Goal: Information Seeking & Learning: Find contact information

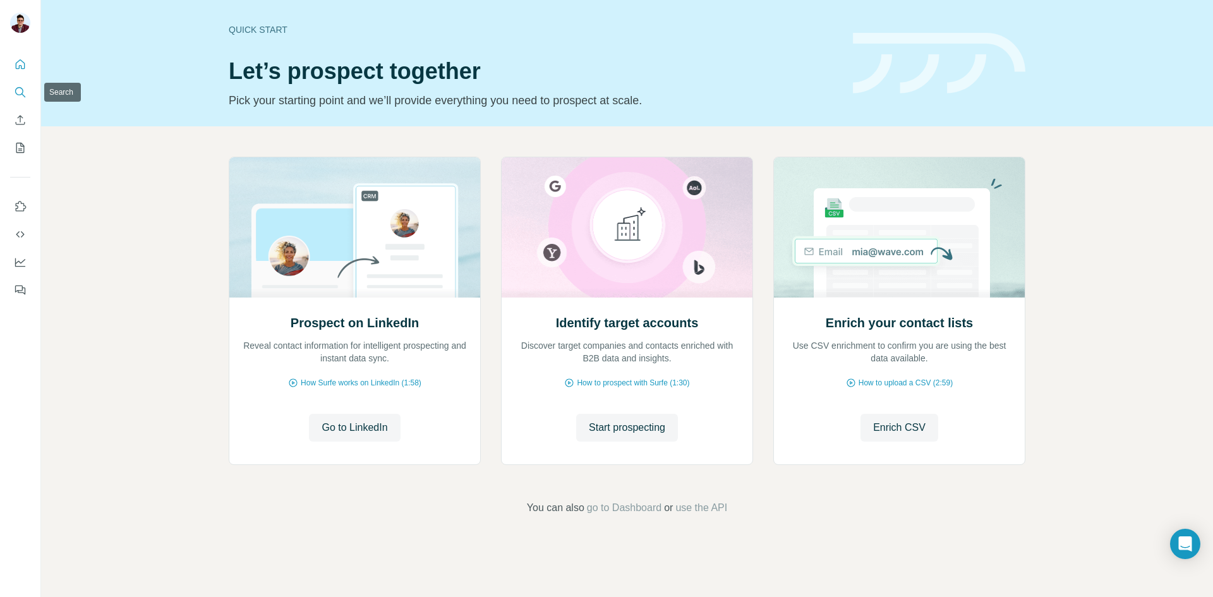
click at [28, 93] on button "Search" at bounding box center [20, 92] width 20 height 23
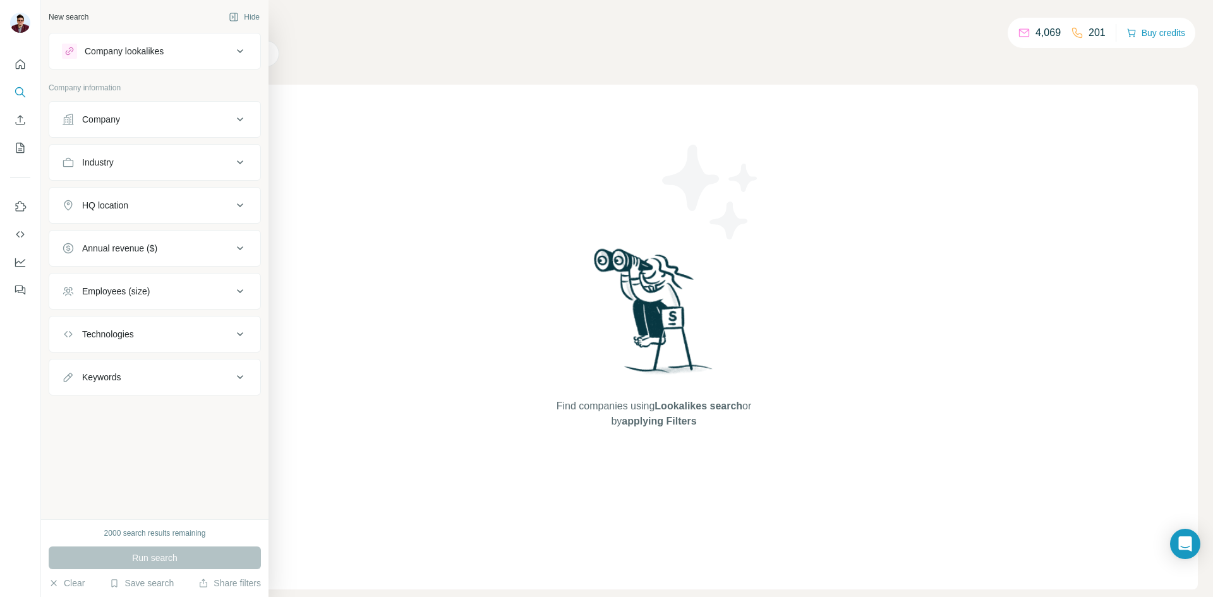
click at [93, 123] on div "Company" at bounding box center [101, 119] width 38 height 13
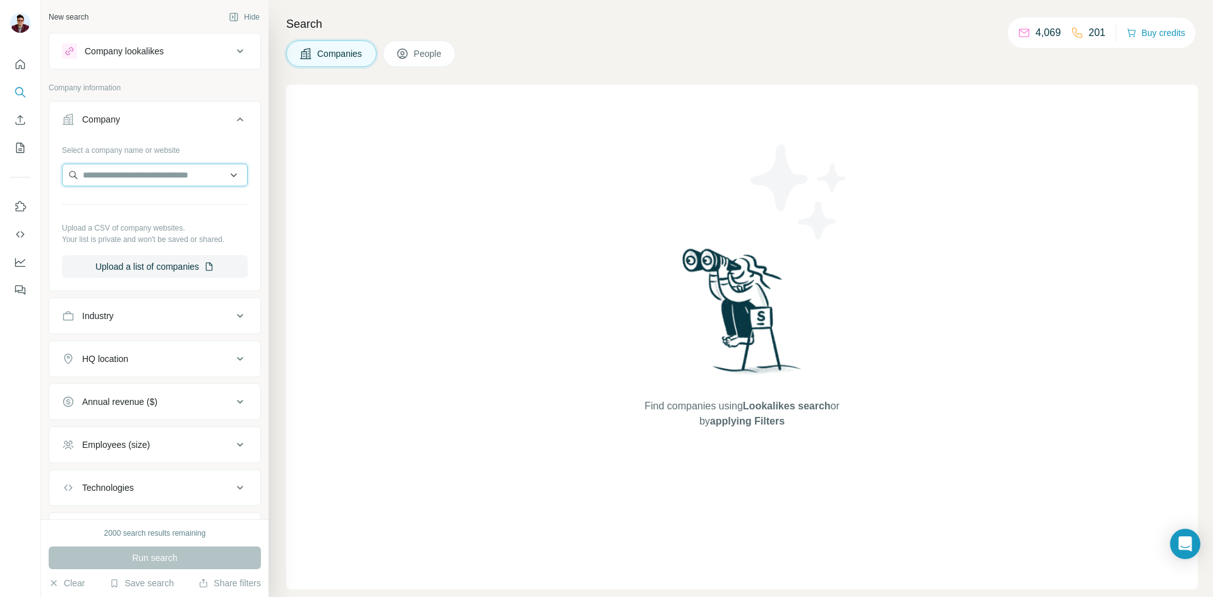
click at [129, 181] on input "text" at bounding box center [155, 175] width 186 height 23
paste input "**********"
type input "**********"
click at [149, 215] on div "Hilcorp [DOMAIN_NAME]" at bounding box center [150, 209] width 170 height 34
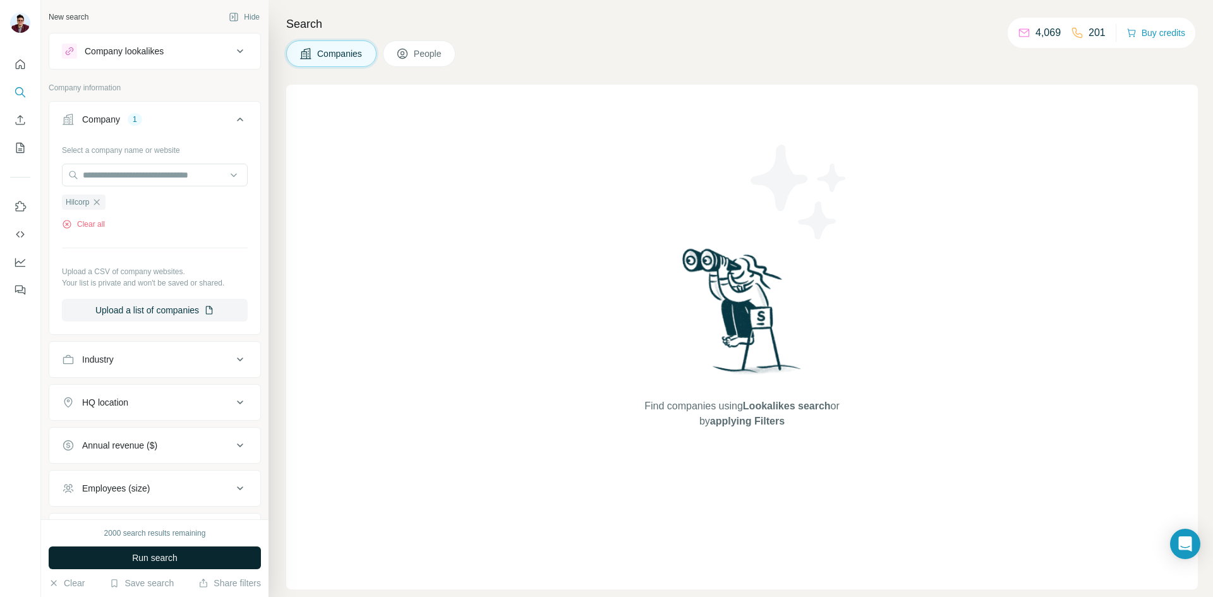
click at [181, 559] on button "Run search" at bounding box center [155, 557] width 212 height 23
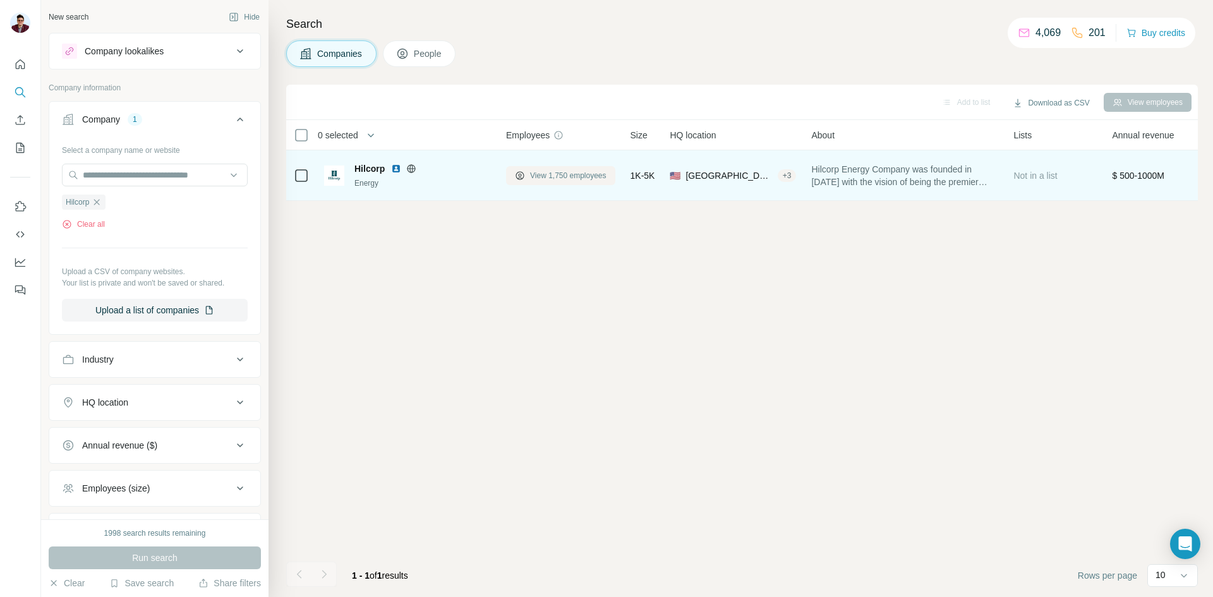
click at [538, 176] on span "View 1,750 employees" at bounding box center [568, 175] width 76 height 11
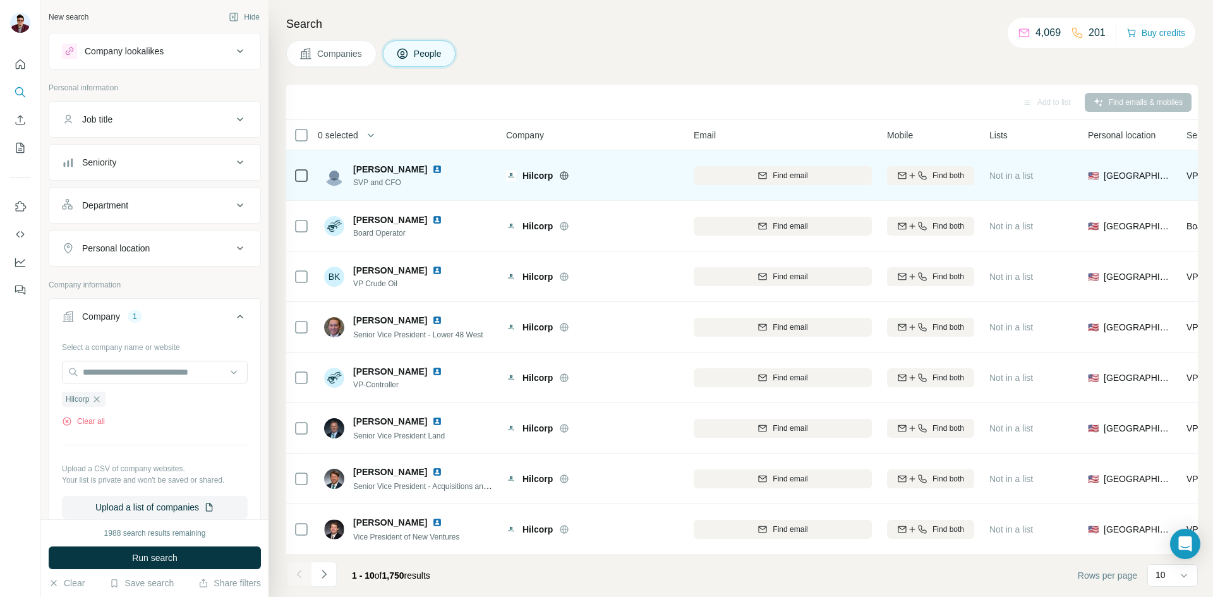
click at [432, 170] on img at bounding box center [437, 169] width 10 height 10
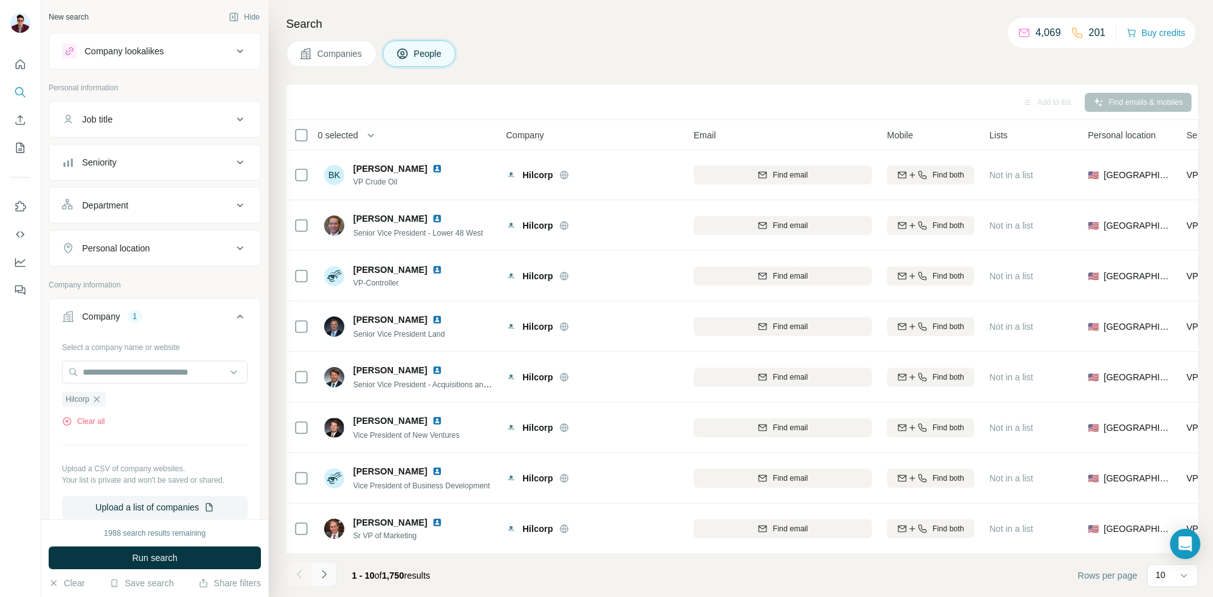
click at [330, 577] on button "Navigate to next page" at bounding box center [323, 573] width 25 height 25
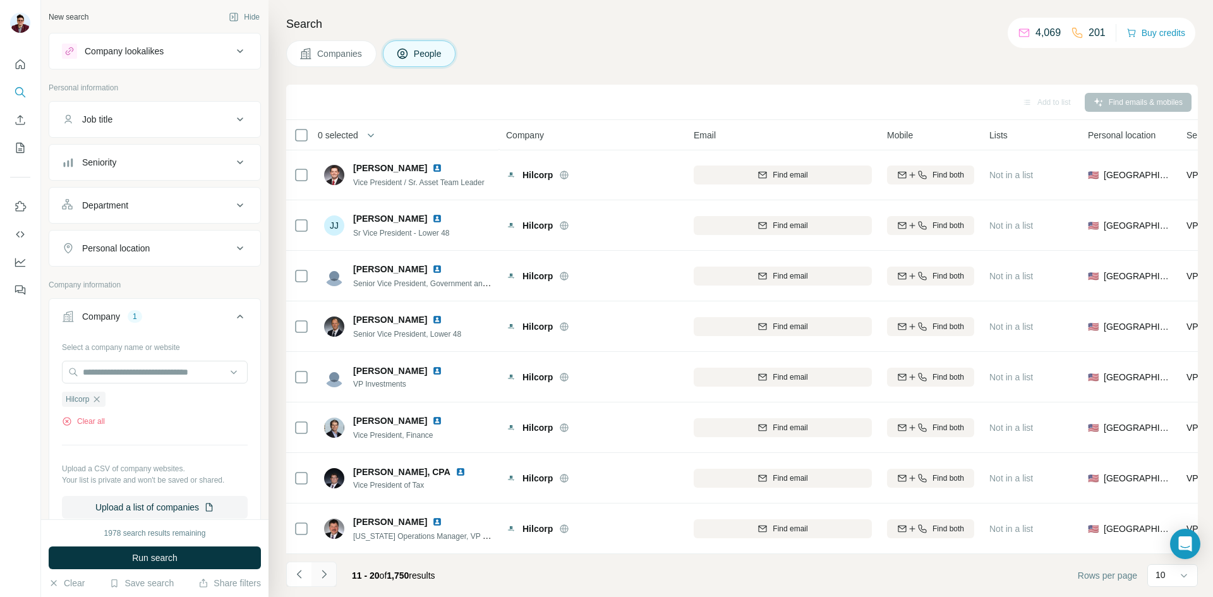
click at [327, 577] on icon "Navigate to next page" at bounding box center [324, 574] width 13 height 13
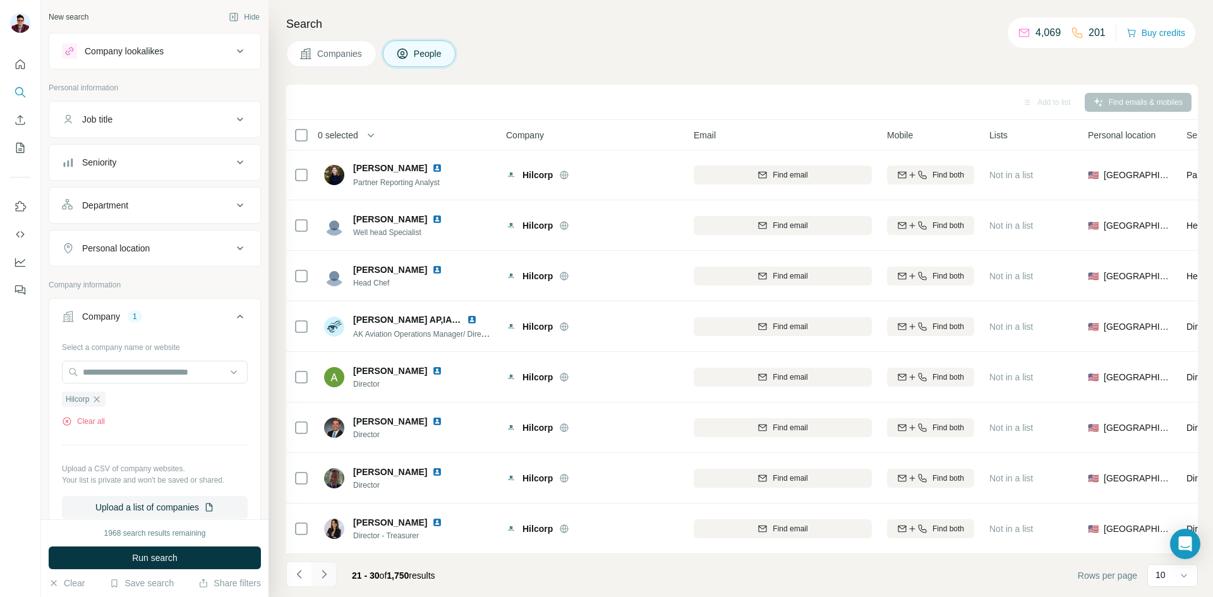
click at [327, 570] on icon "Navigate to next page" at bounding box center [324, 574] width 13 height 13
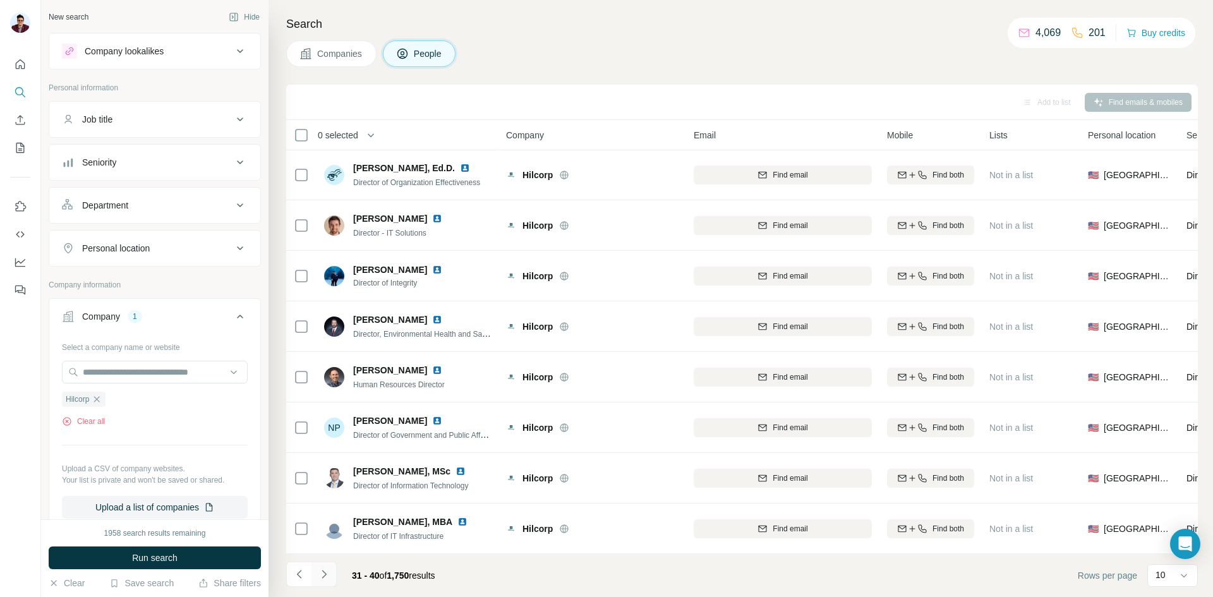
click at [323, 571] on icon "Navigate to next page" at bounding box center [323, 574] width 4 height 8
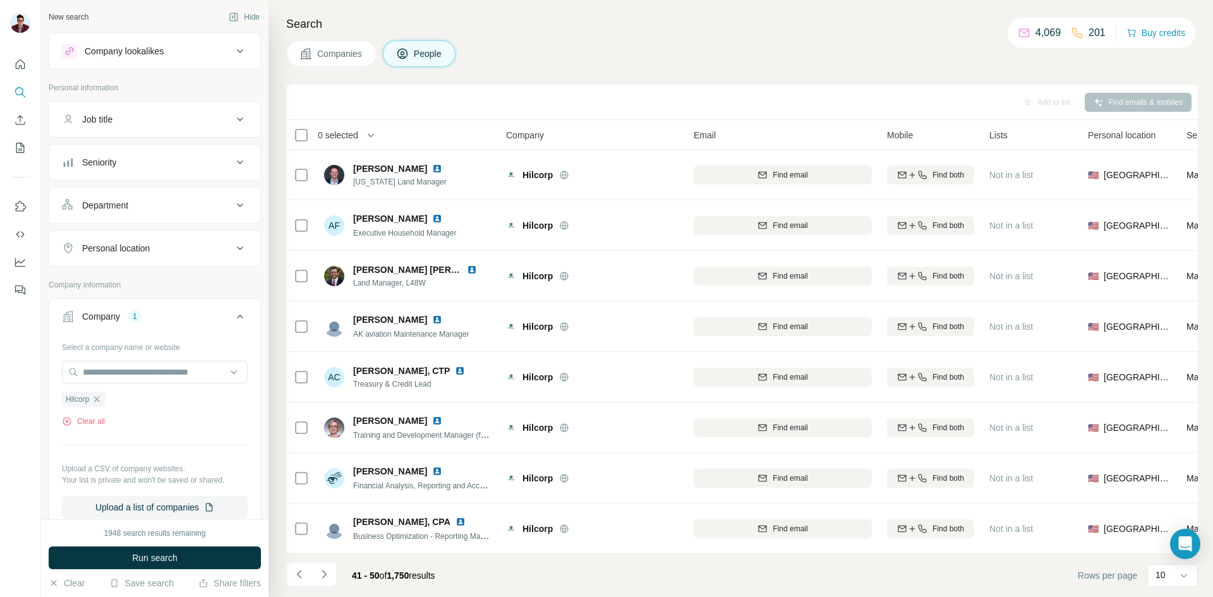
click at [322, 571] on icon "Navigate to next page" at bounding box center [323, 574] width 4 height 8
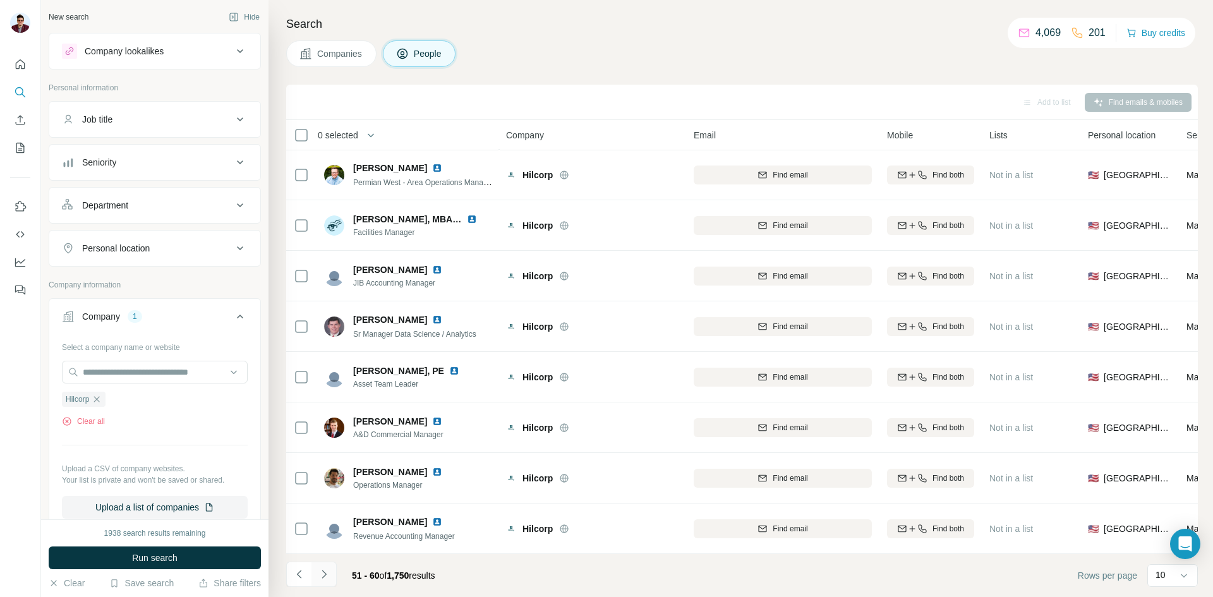
click at [321, 575] on icon "Navigate to next page" at bounding box center [324, 574] width 13 height 13
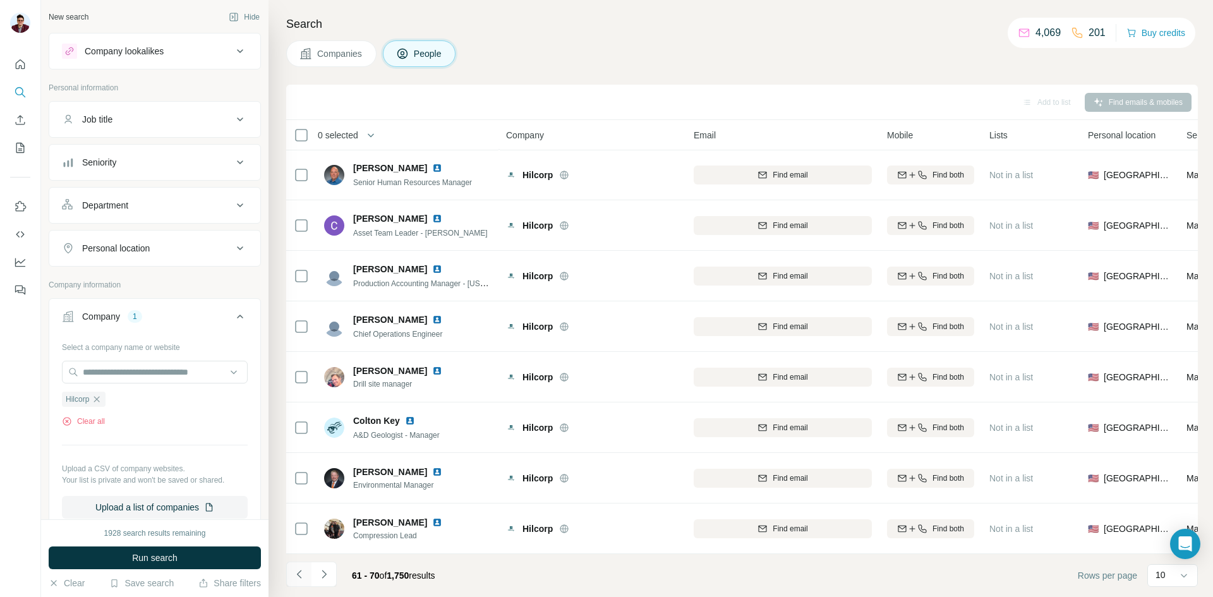
click at [304, 573] on icon "Navigate to previous page" at bounding box center [299, 574] width 13 height 13
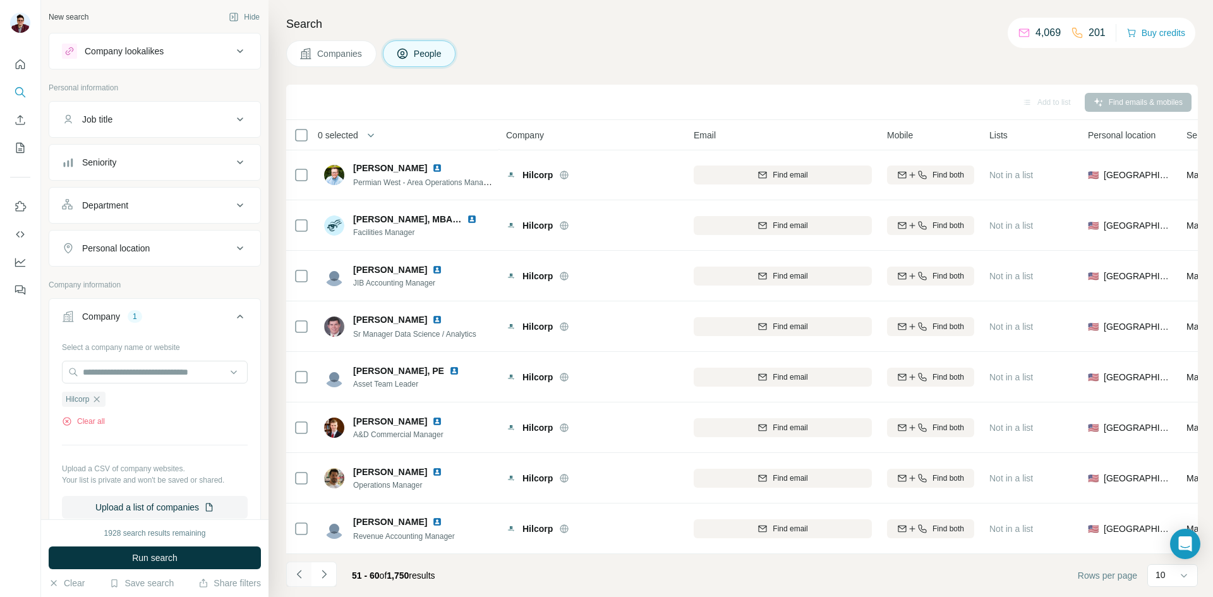
click at [301, 570] on icon "Navigate to previous page" at bounding box center [299, 574] width 13 height 13
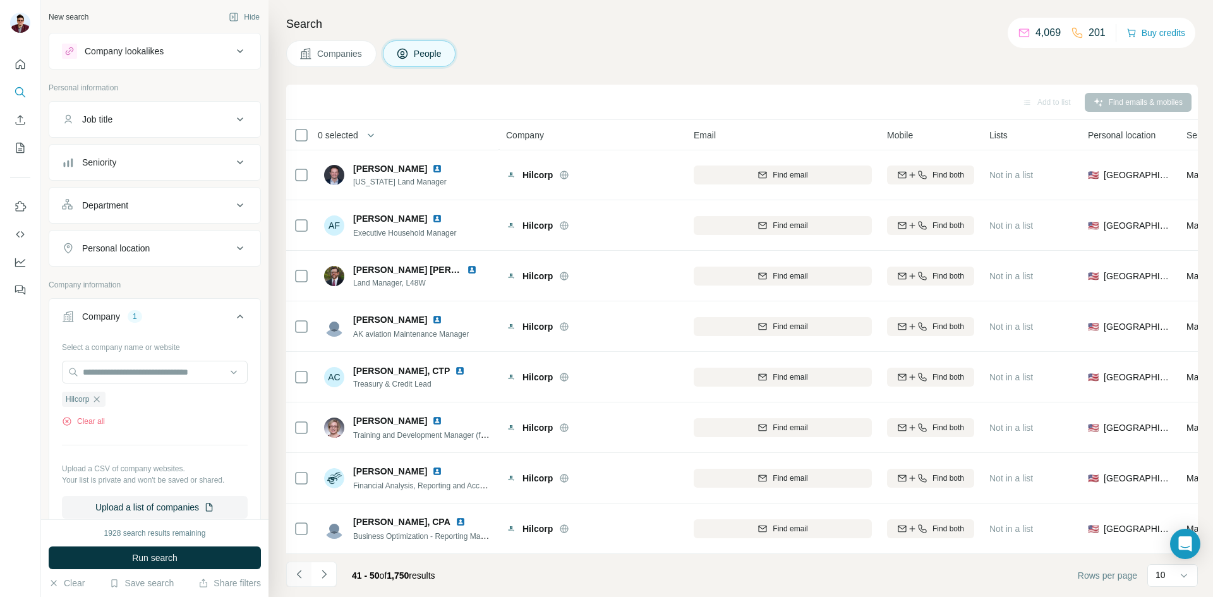
click at [297, 570] on icon "Navigate to previous page" at bounding box center [299, 574] width 13 height 13
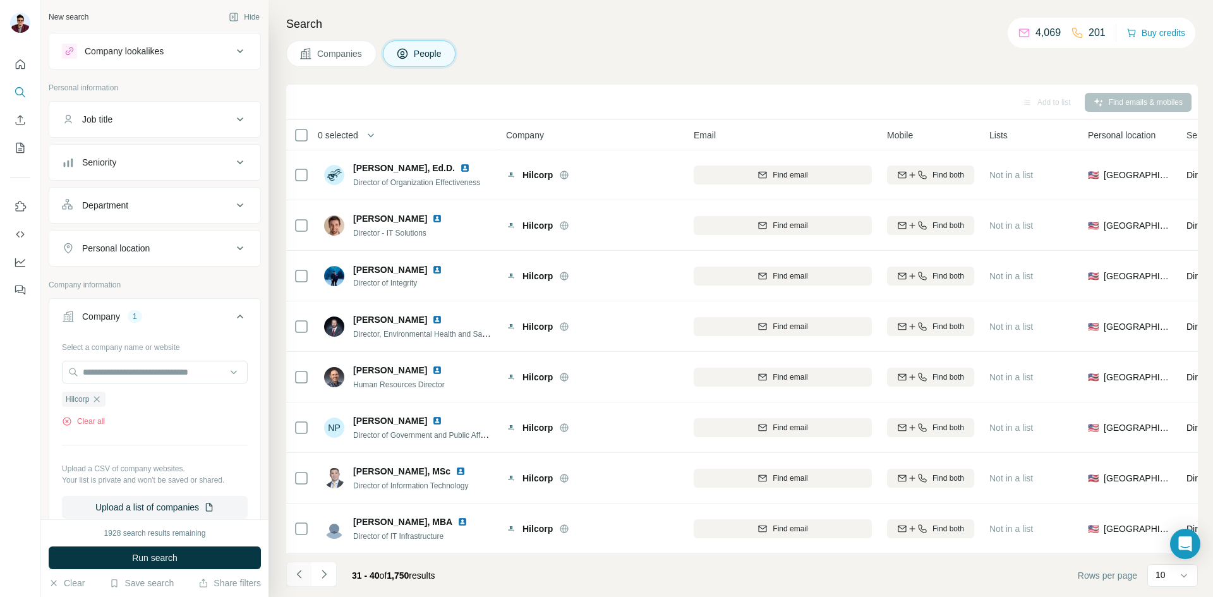
click at [299, 570] on icon "Navigate to previous page" at bounding box center [299, 574] width 13 height 13
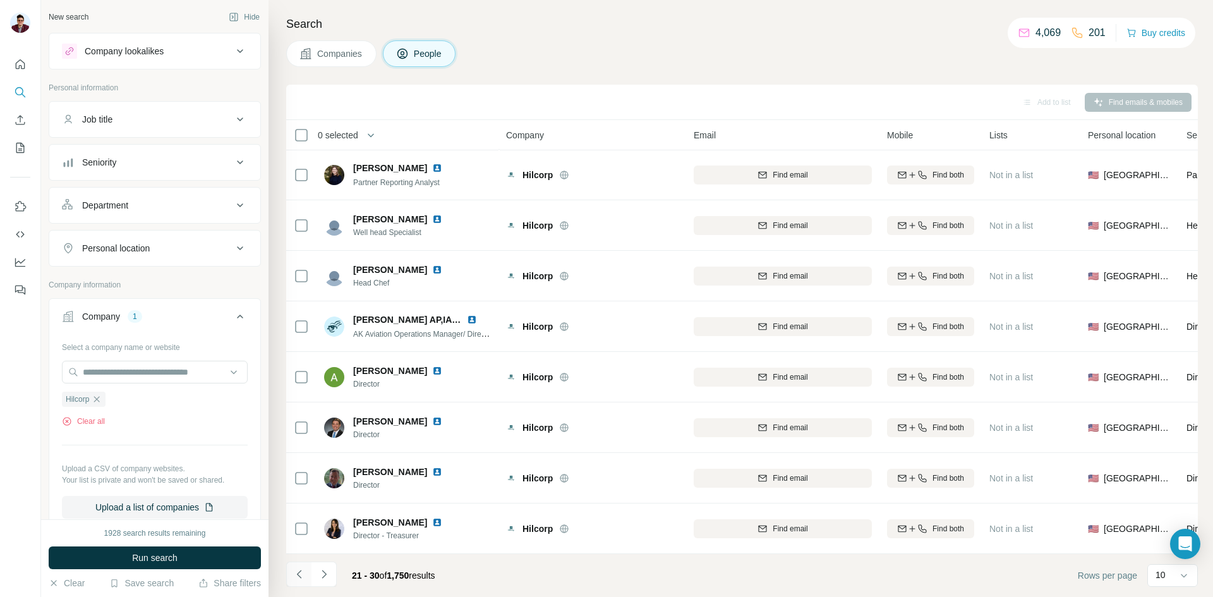
click at [299, 572] on icon "Navigate to previous page" at bounding box center [298, 574] width 4 height 8
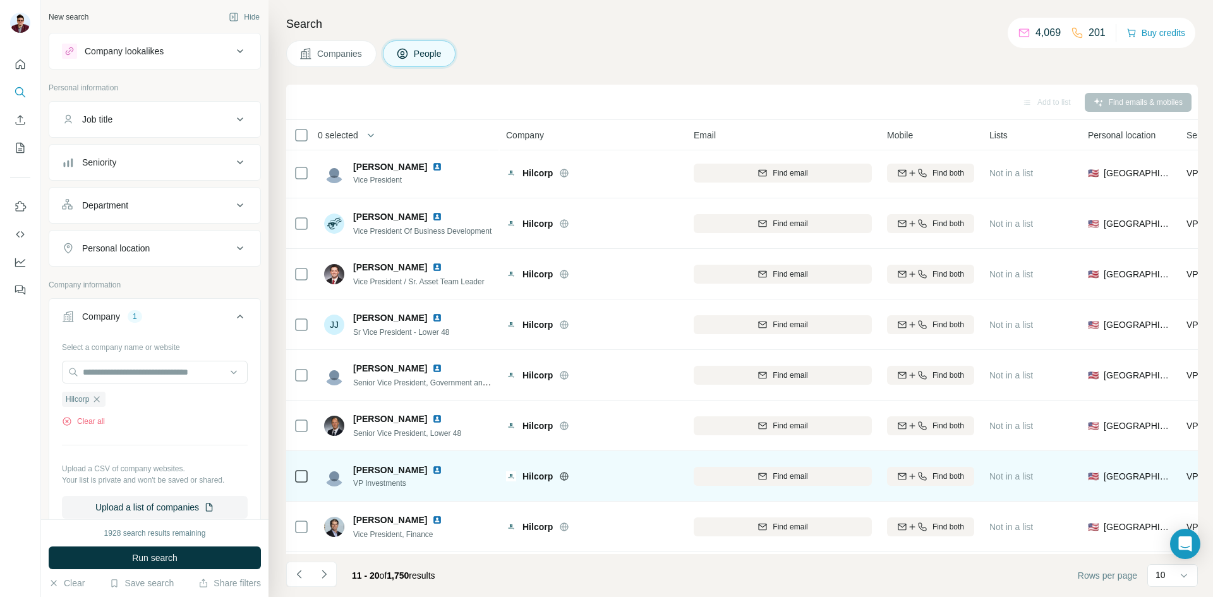
scroll to position [0, 0]
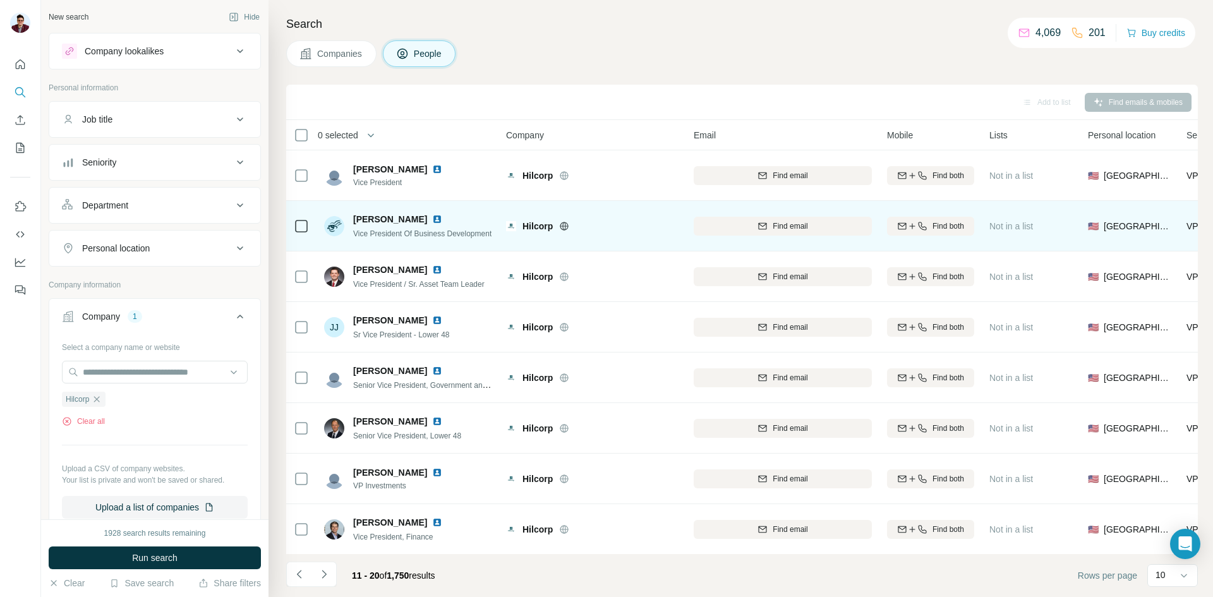
click at [437, 220] on img at bounding box center [437, 219] width 10 height 10
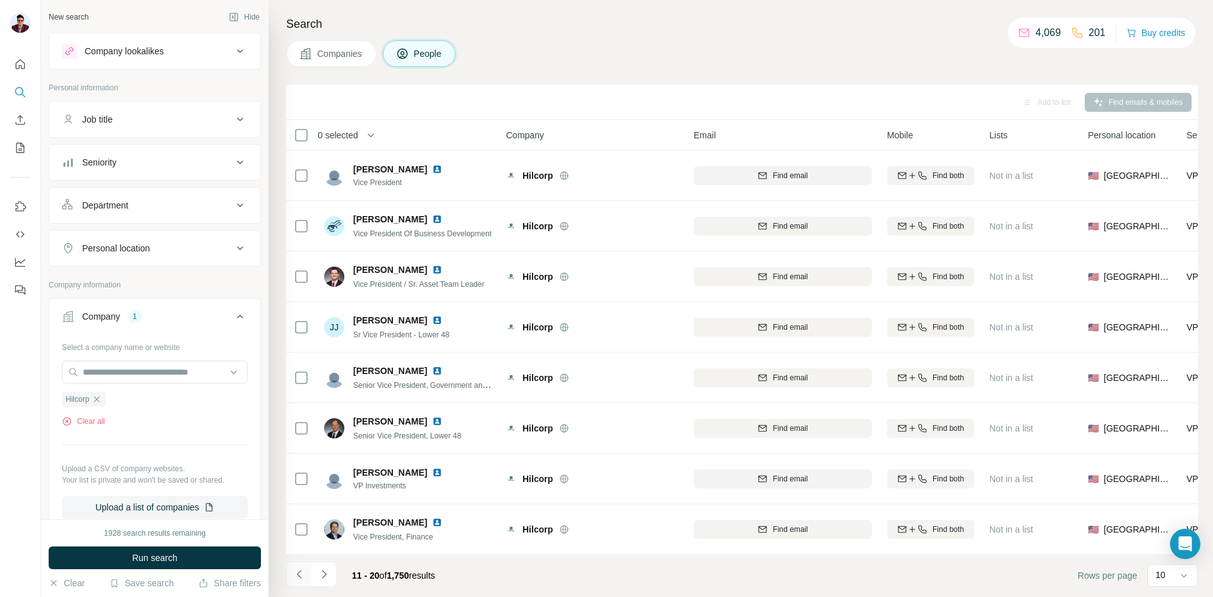
click at [300, 578] on icon "Navigate to previous page" at bounding box center [299, 574] width 13 height 13
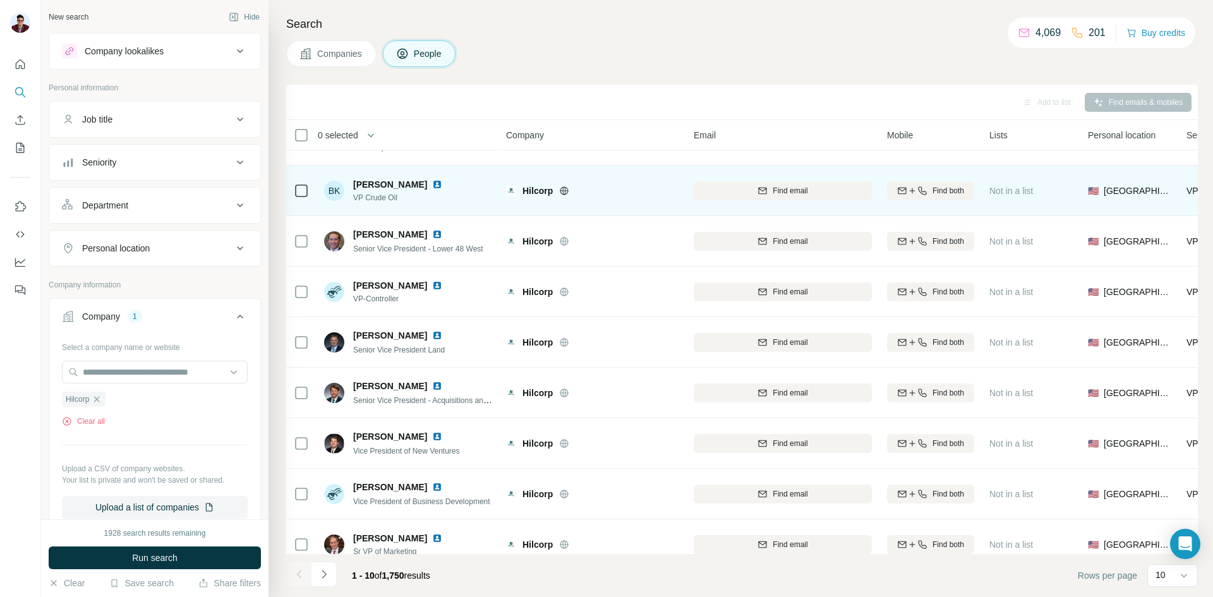
scroll to position [108, 0]
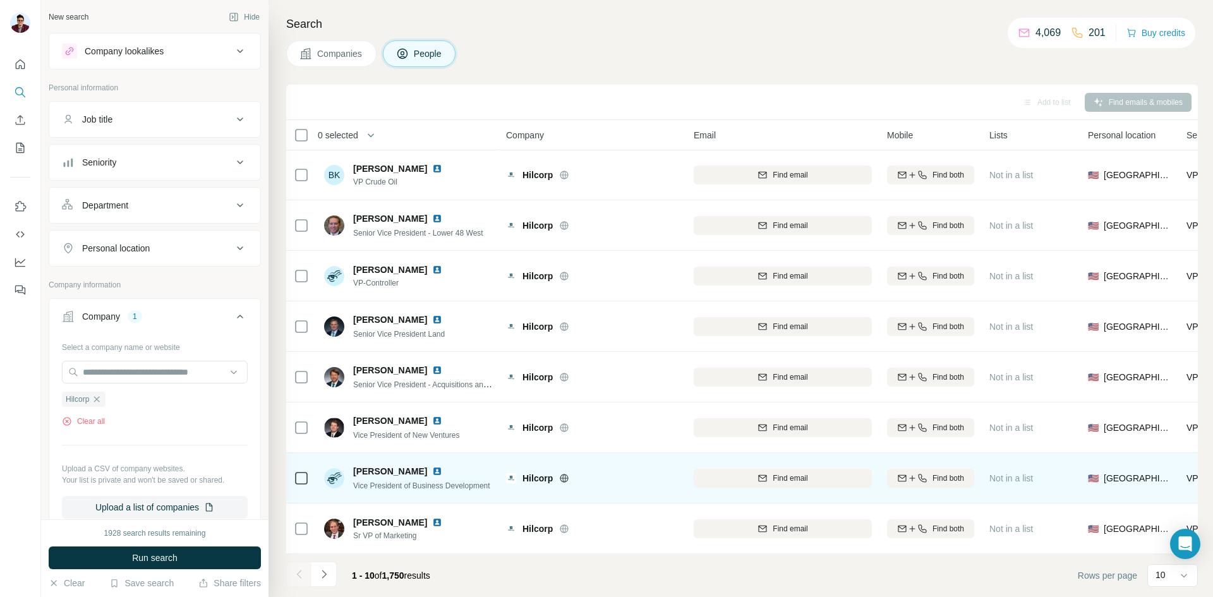
click at [432, 466] on img at bounding box center [437, 471] width 10 height 10
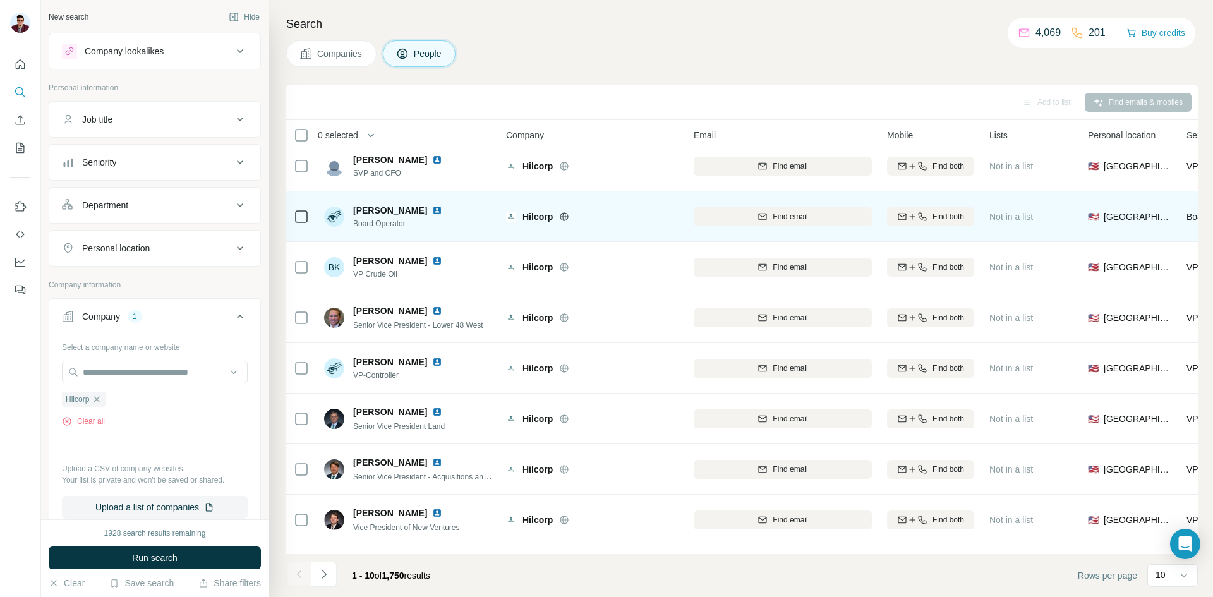
scroll to position [0, 0]
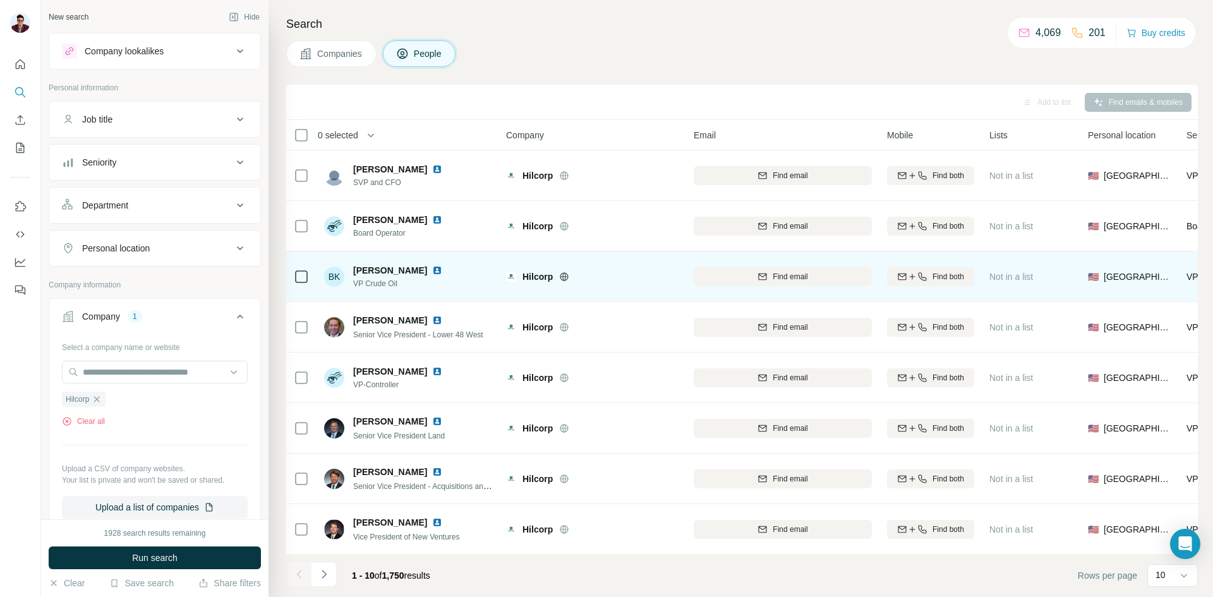
click at [391, 284] on span "VP Crude Oil" at bounding box center [405, 283] width 104 height 11
click at [432, 270] on img at bounding box center [437, 270] width 10 height 10
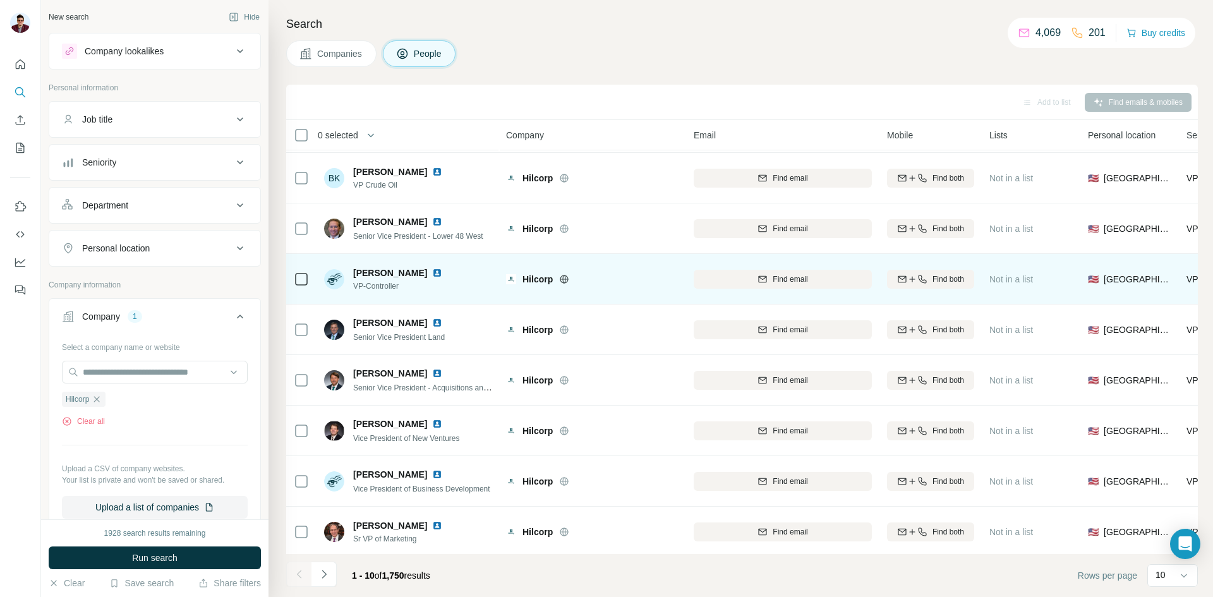
scroll to position [108, 0]
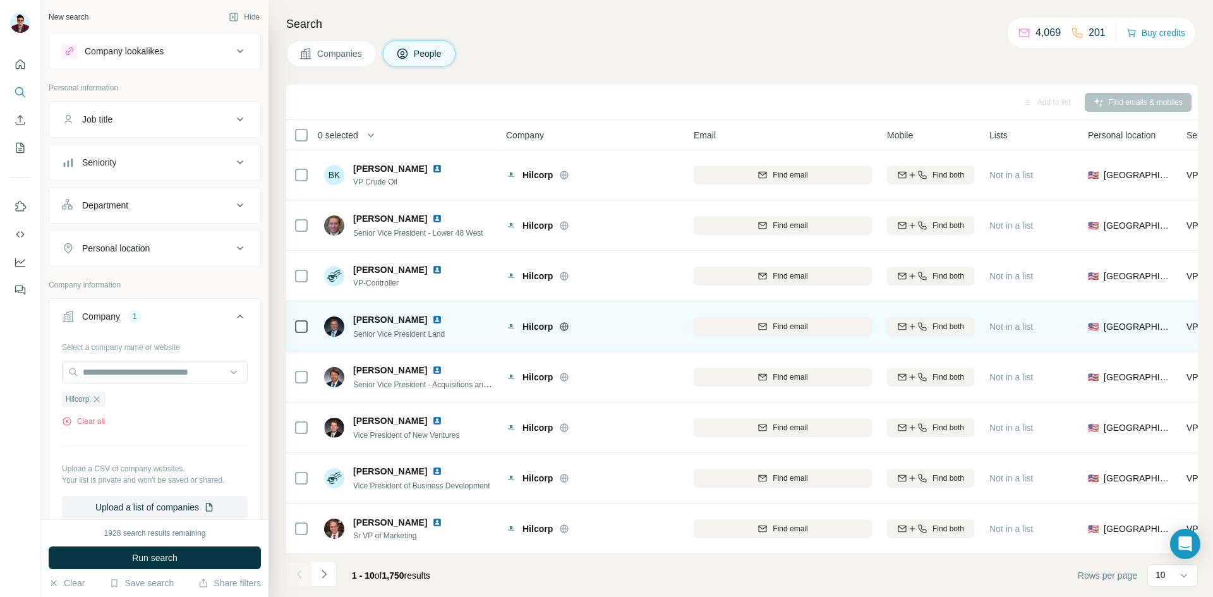
click at [432, 315] on img at bounding box center [437, 320] width 10 height 10
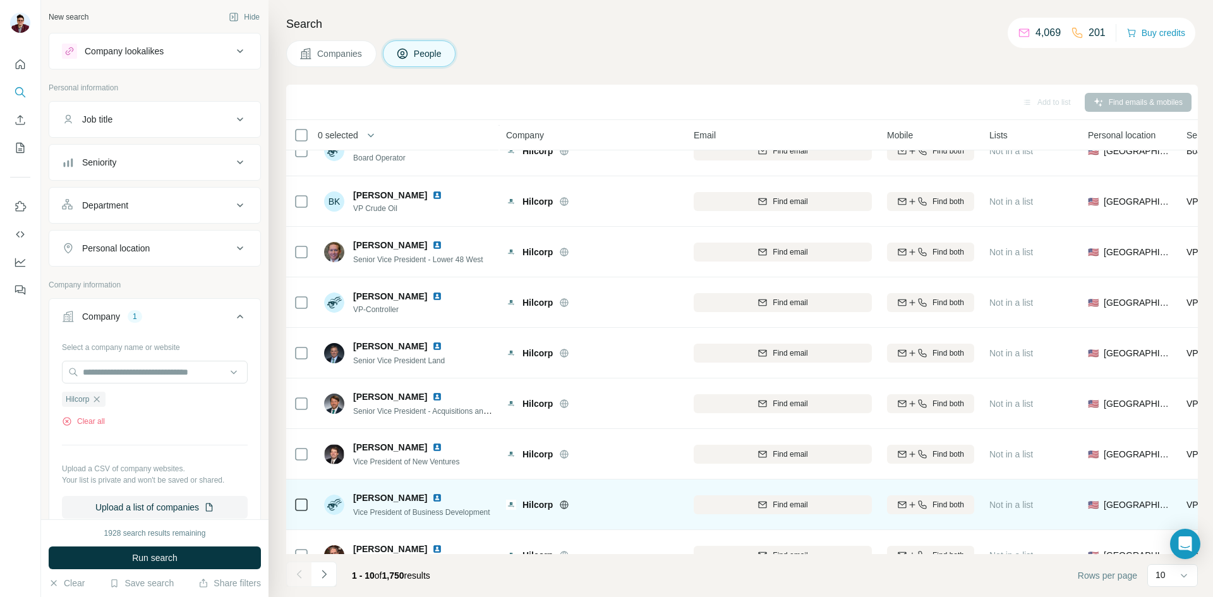
scroll to position [0, 0]
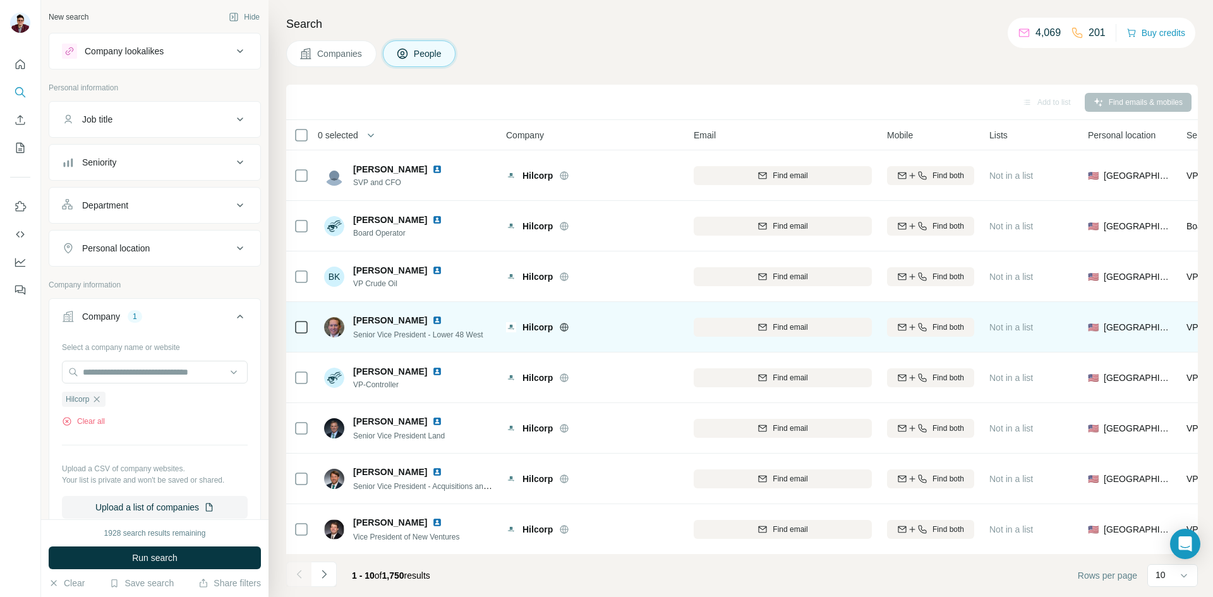
click at [432, 316] on img at bounding box center [437, 320] width 10 height 10
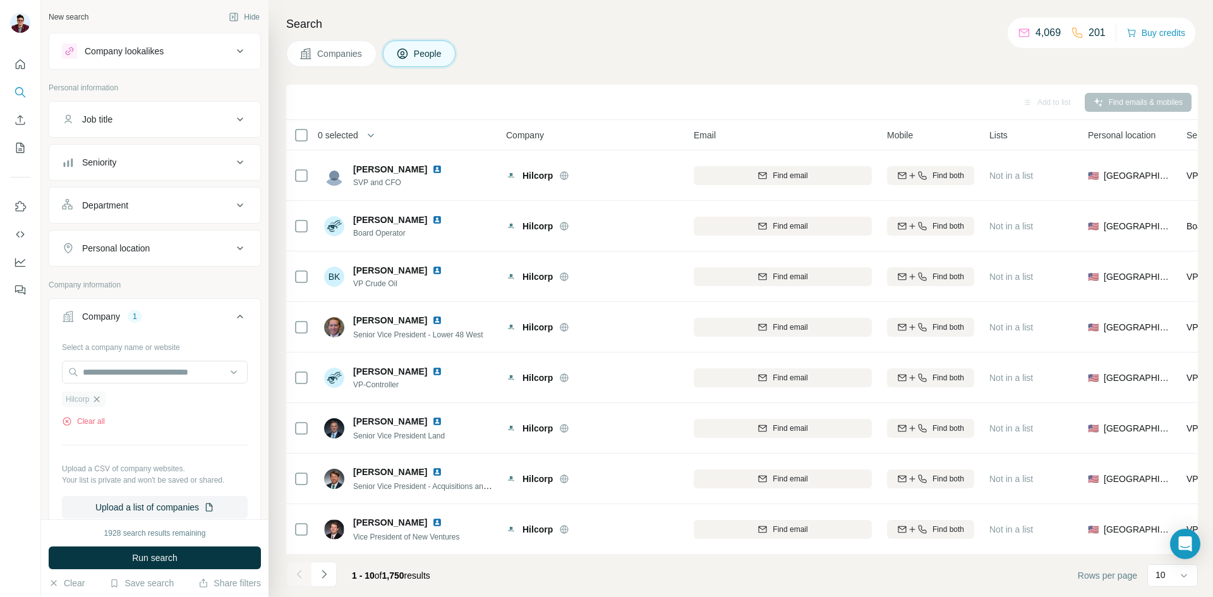
click at [99, 401] on icon "button" at bounding box center [97, 399] width 10 height 10
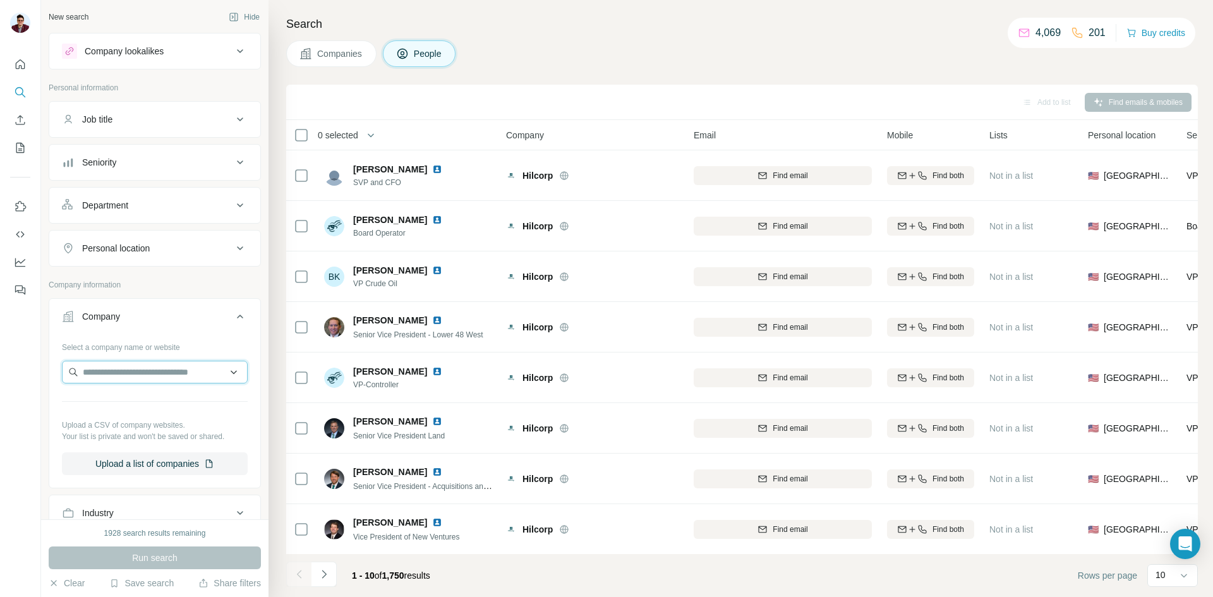
click at [117, 380] on input "text" at bounding box center [155, 372] width 186 height 23
paste input "**********"
type input "**********"
click at [166, 406] on p "[PERSON_NAME] Oil AND Gas" at bounding box center [160, 400] width 125 height 13
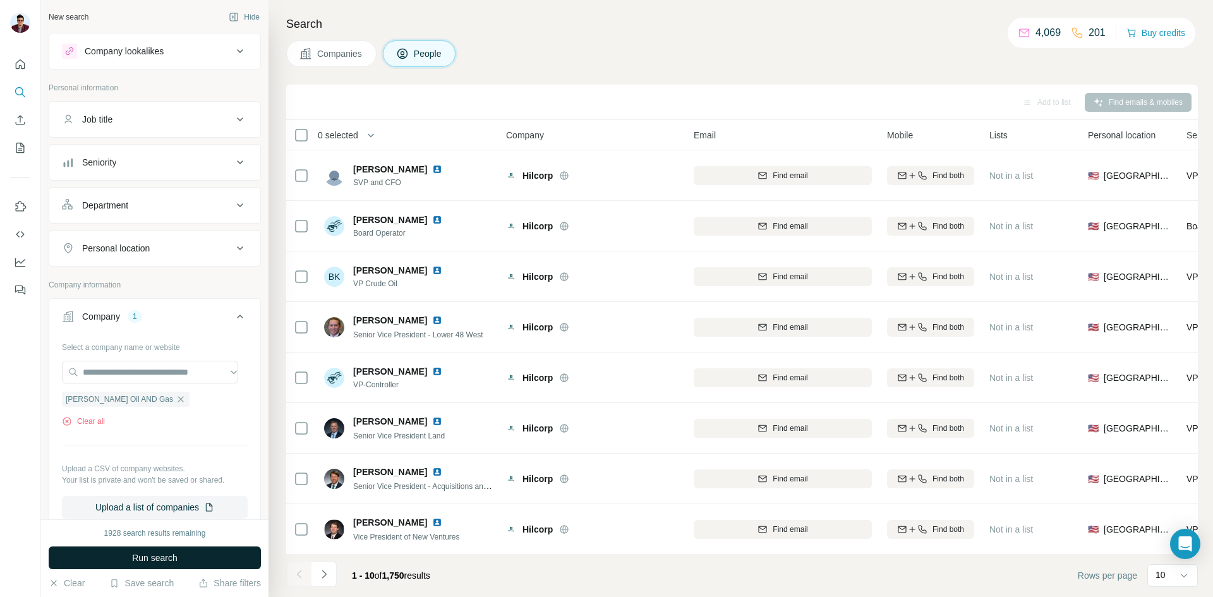
click at [146, 554] on span "Run search" at bounding box center [154, 557] width 45 height 13
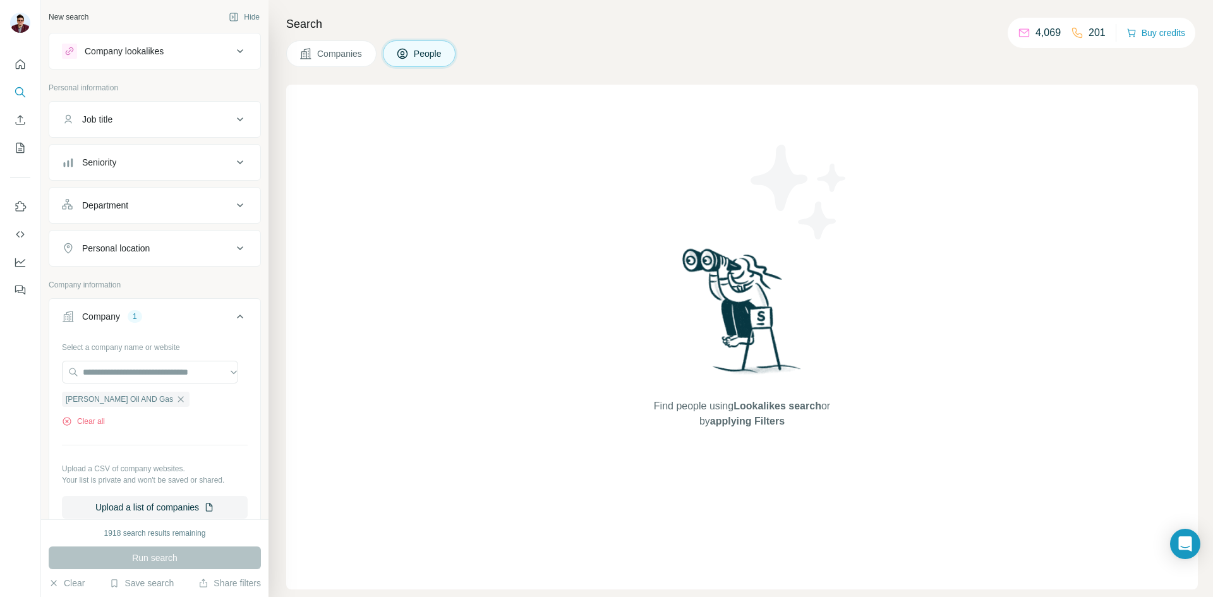
click at [347, 54] on span "Companies" at bounding box center [340, 53] width 46 height 13
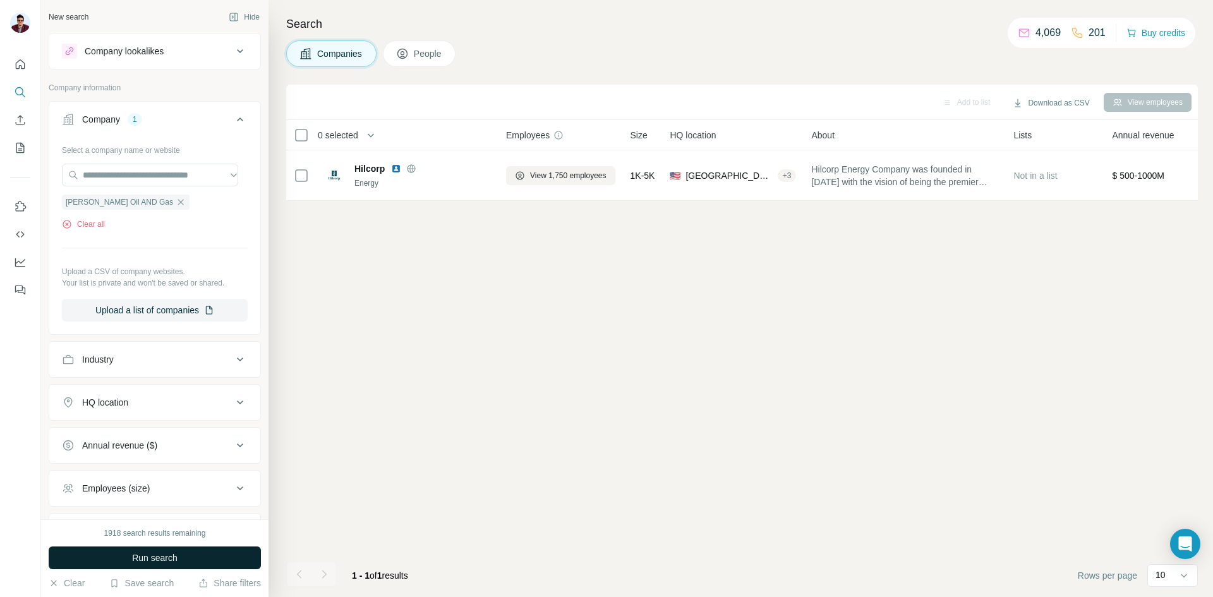
click at [164, 561] on span "Run search" at bounding box center [154, 557] width 45 height 13
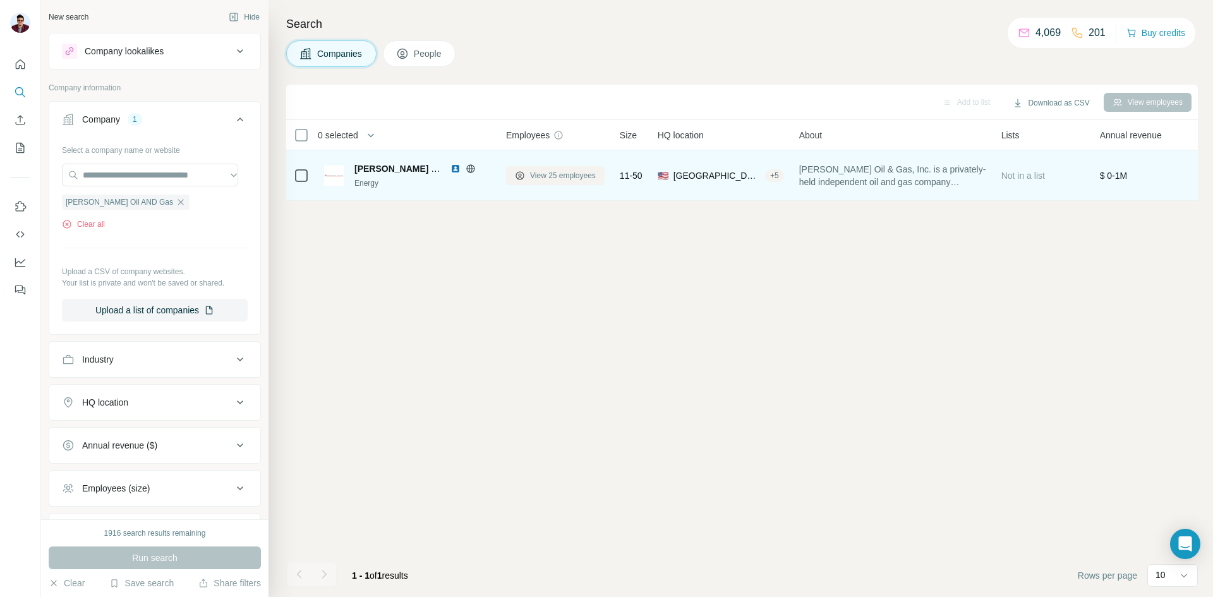
click at [524, 174] on icon at bounding box center [520, 176] width 10 height 10
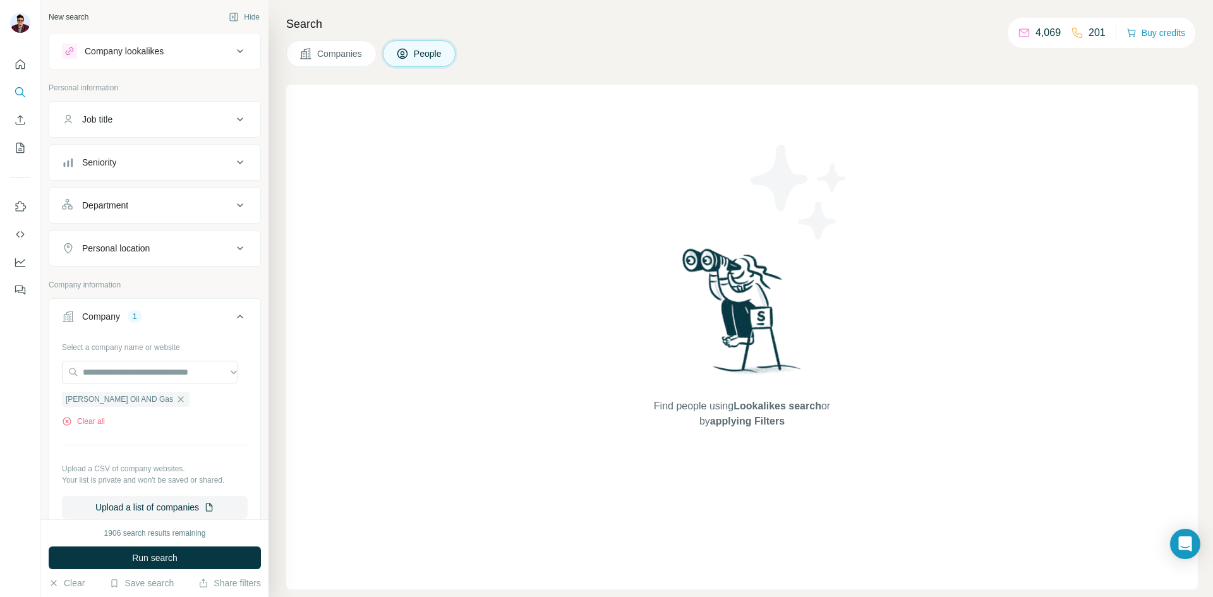
click at [355, 66] on button "Companies" at bounding box center [331, 53] width 90 height 27
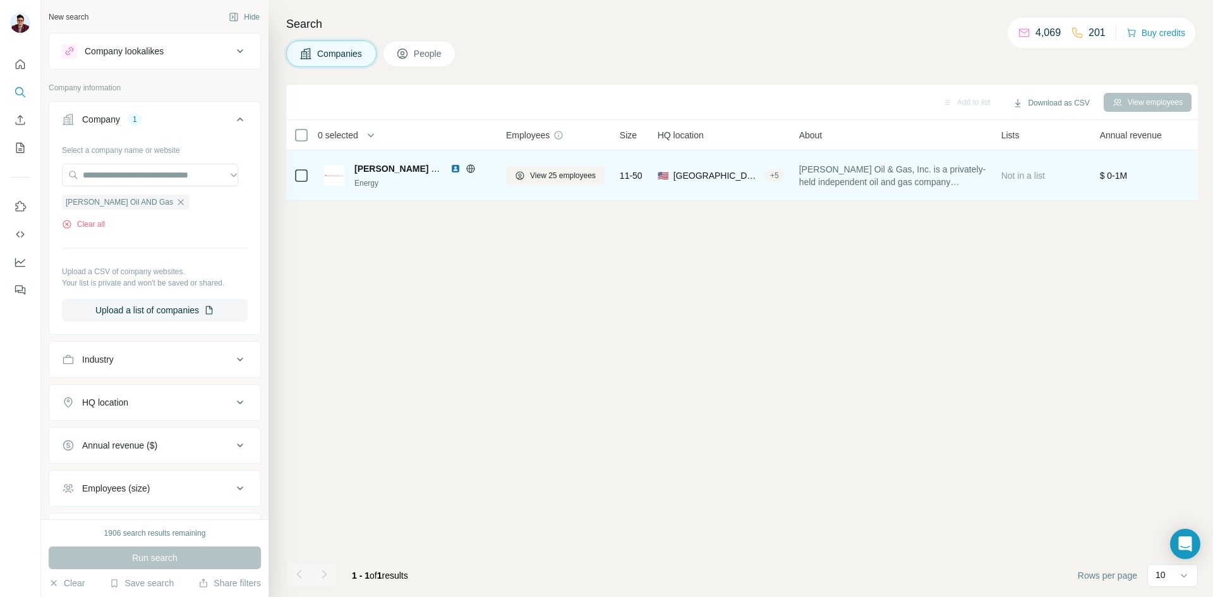
click at [455, 168] on img at bounding box center [455, 169] width 10 height 10
click at [518, 176] on icon at bounding box center [520, 176] width 10 height 10
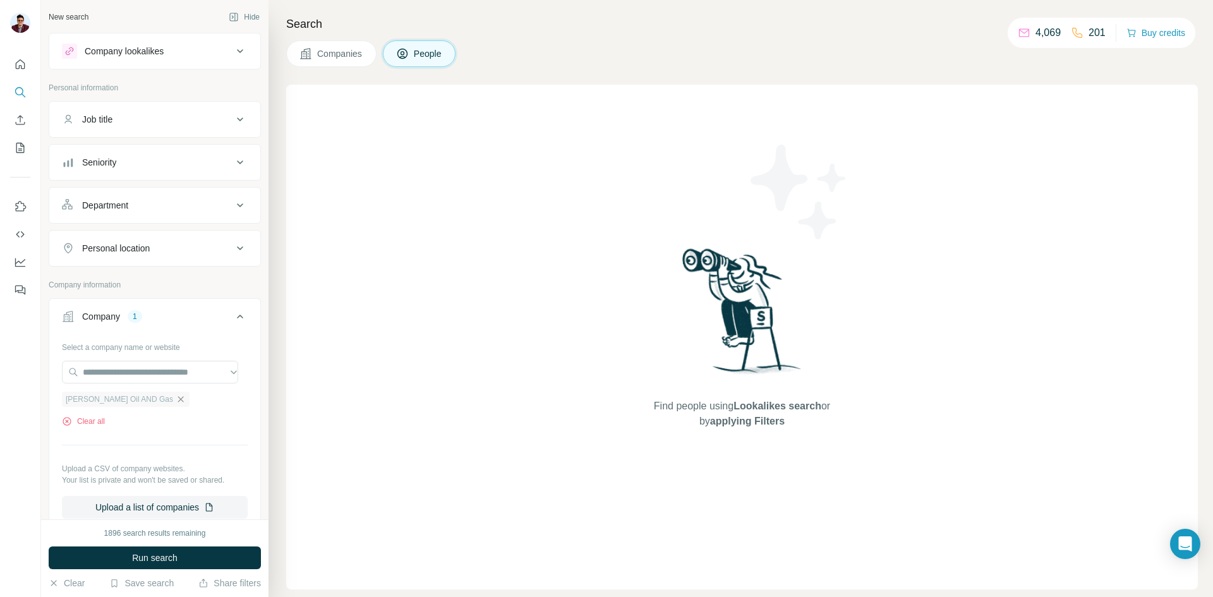
click at [176, 402] on icon "button" at bounding box center [181, 399] width 10 height 10
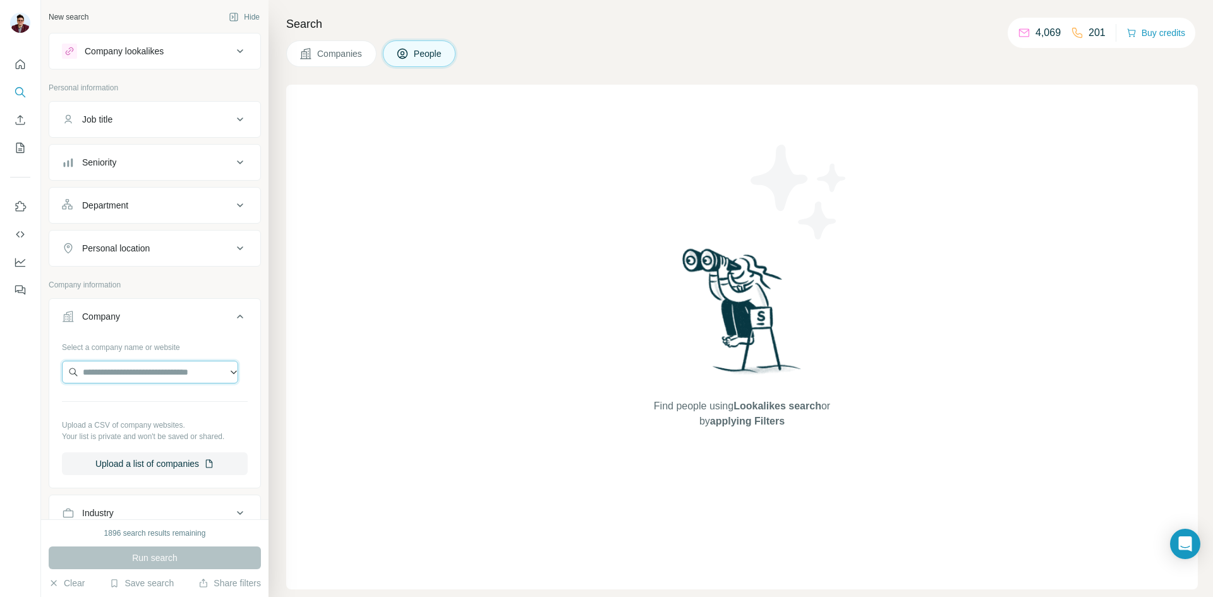
click at [119, 376] on input "text" at bounding box center [150, 372] width 176 height 23
type input "**********"
click at [135, 411] on p "[DOMAIN_NAME]" at bounding box center [141, 412] width 87 height 11
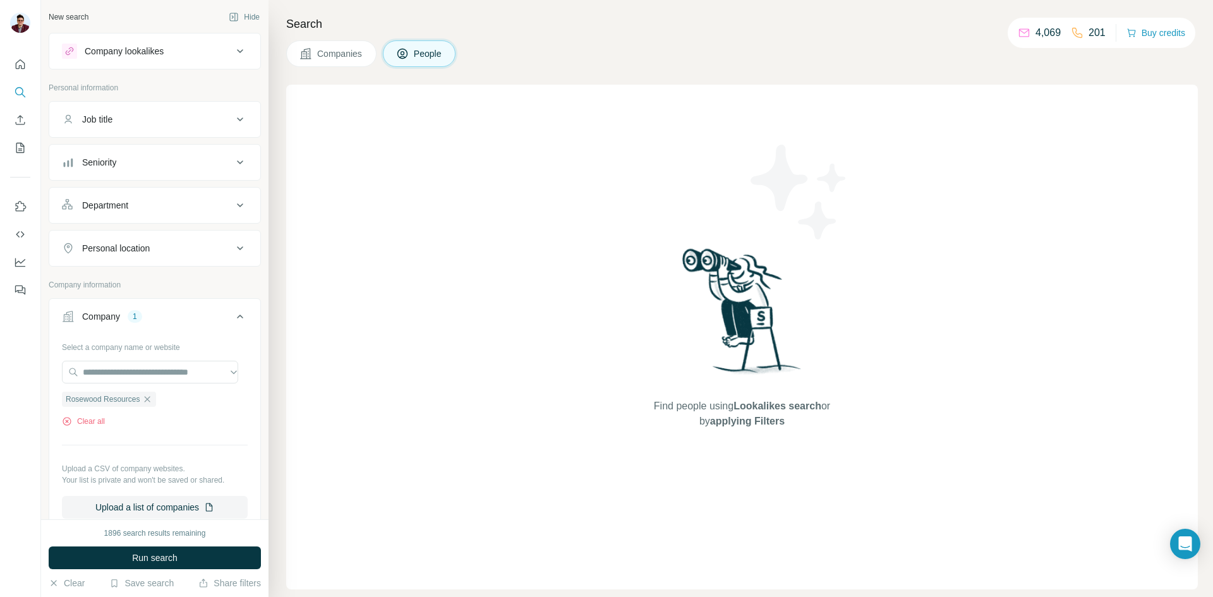
drag, startPoint x: 142, startPoint y: 551, endPoint x: 147, endPoint y: 556, distance: 6.7
click at [147, 556] on span "Run search" at bounding box center [154, 557] width 45 height 13
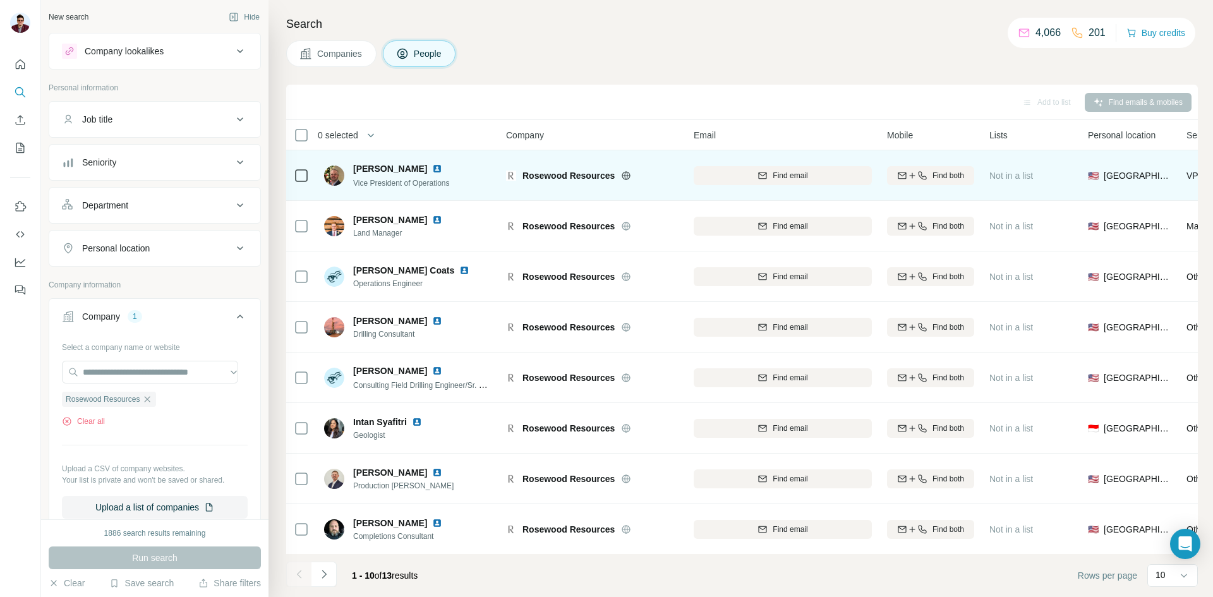
click at [432, 168] on img at bounding box center [437, 169] width 10 height 10
click at [777, 177] on span "Find email" at bounding box center [789, 175] width 35 height 11
click at [432, 169] on img at bounding box center [437, 169] width 10 height 10
